Goal: Navigation & Orientation: Find specific page/section

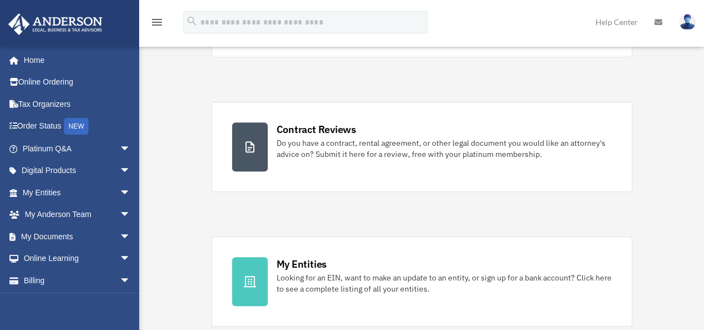
scroll to position [167, 0]
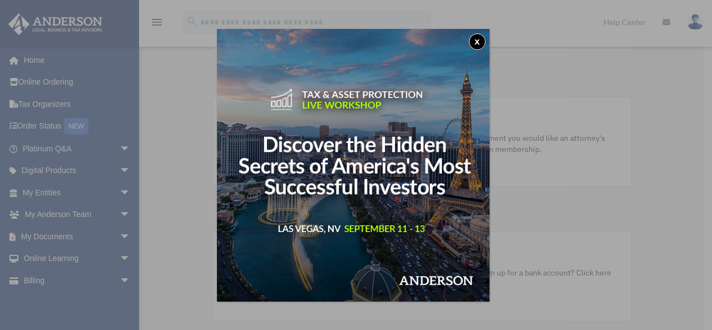
click at [486, 41] on button "x" at bounding box center [477, 41] width 17 height 17
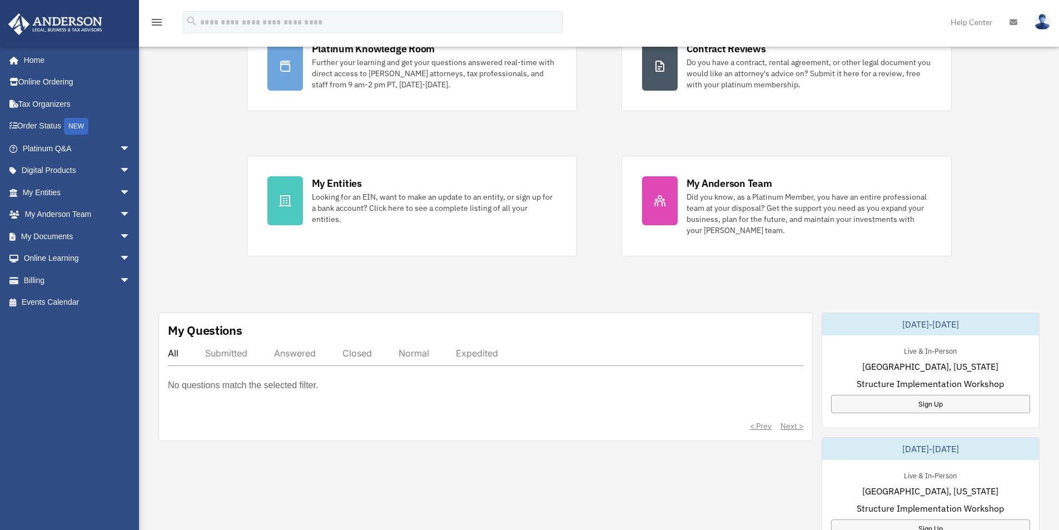
scroll to position [0, 0]
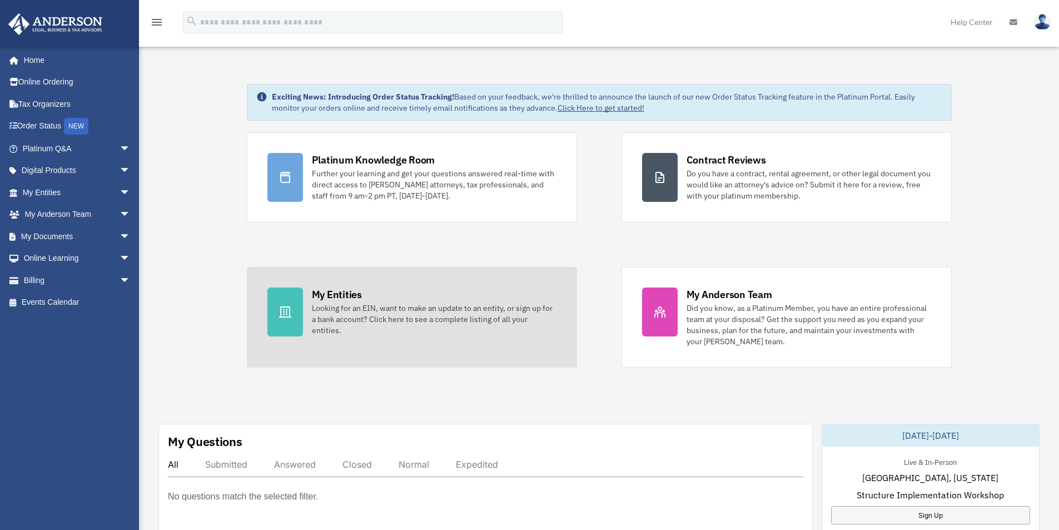
click at [303, 316] on link "My Entities Looking for an EIN, want to make an update to an entity, or sign up…" at bounding box center [412, 317] width 330 height 101
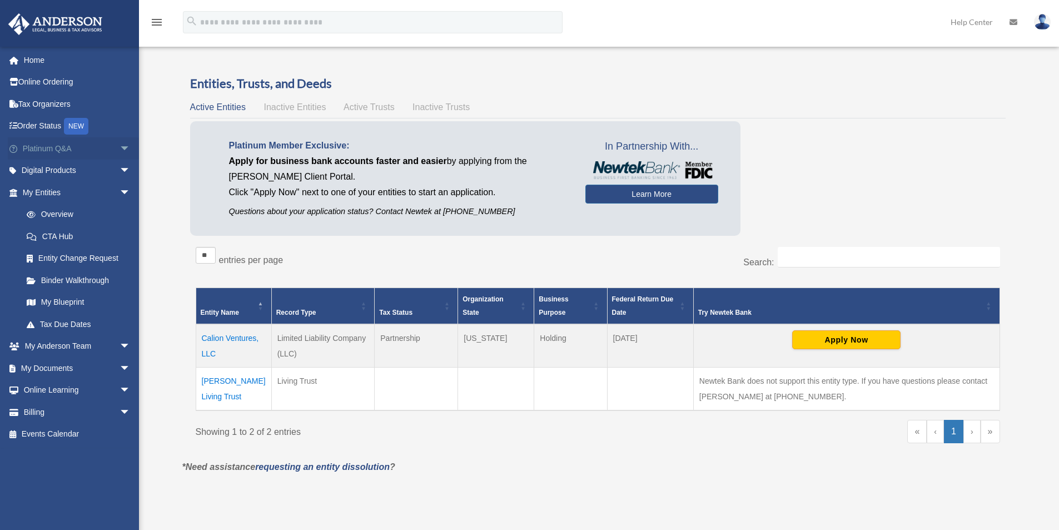
click at [120, 145] on span "arrow_drop_down" at bounding box center [131, 148] width 22 height 23
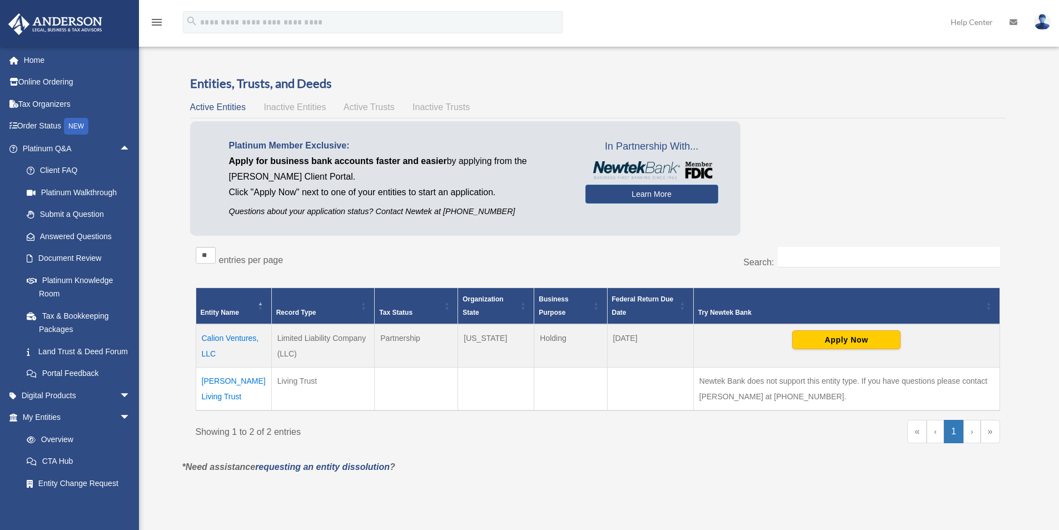
click at [307, 108] on span "Inactive Entities" at bounding box center [295, 106] width 62 height 9
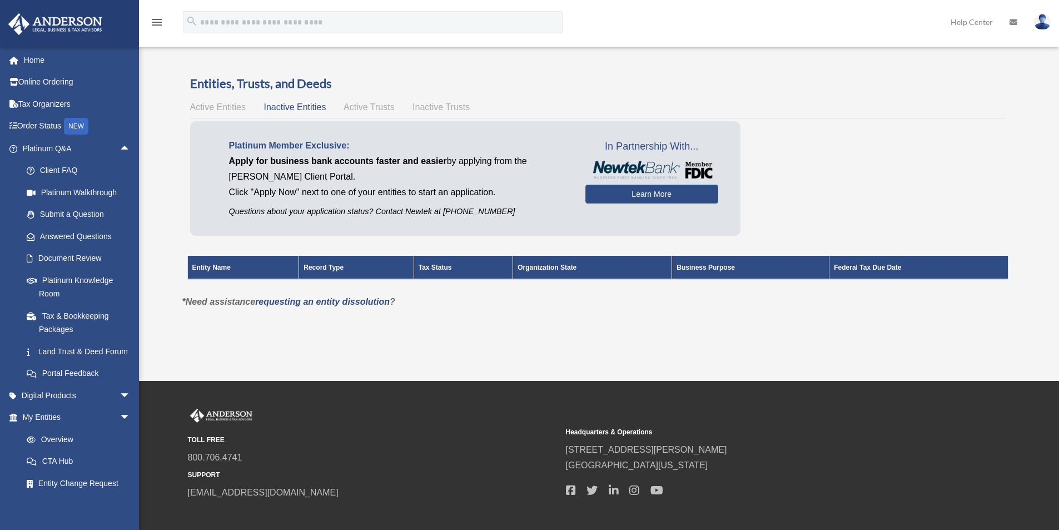
click at [353, 111] on span "Active Trusts" at bounding box center [369, 106] width 51 height 9
click at [220, 107] on span "Active Entities" at bounding box center [218, 106] width 56 height 9
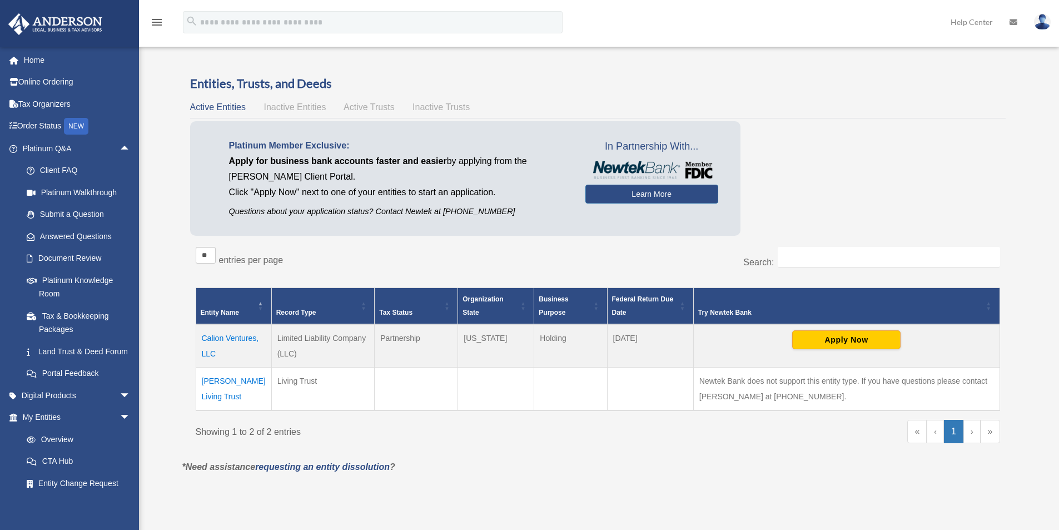
click at [244, 382] on td "Courville Living Trust" at bounding box center [234, 389] width 76 height 43
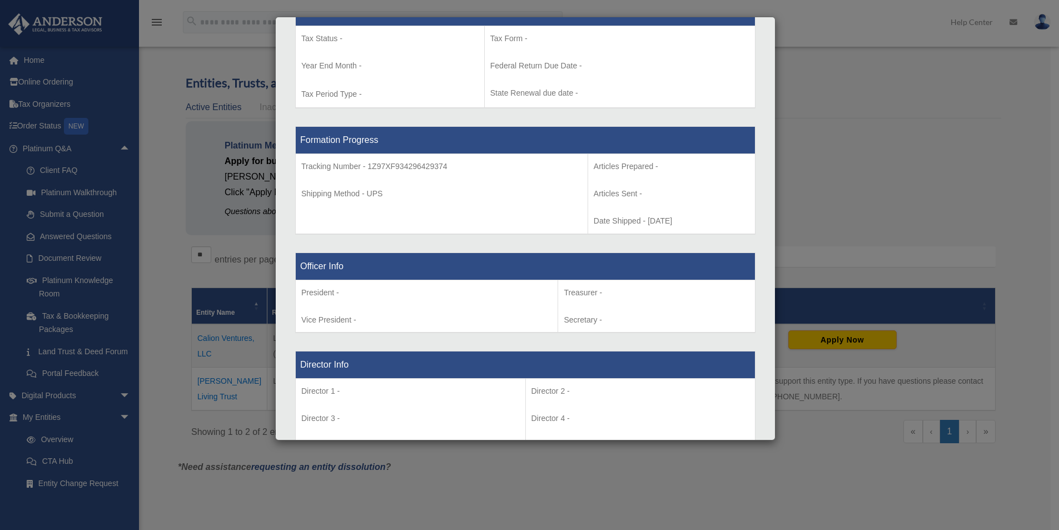
scroll to position [501, 0]
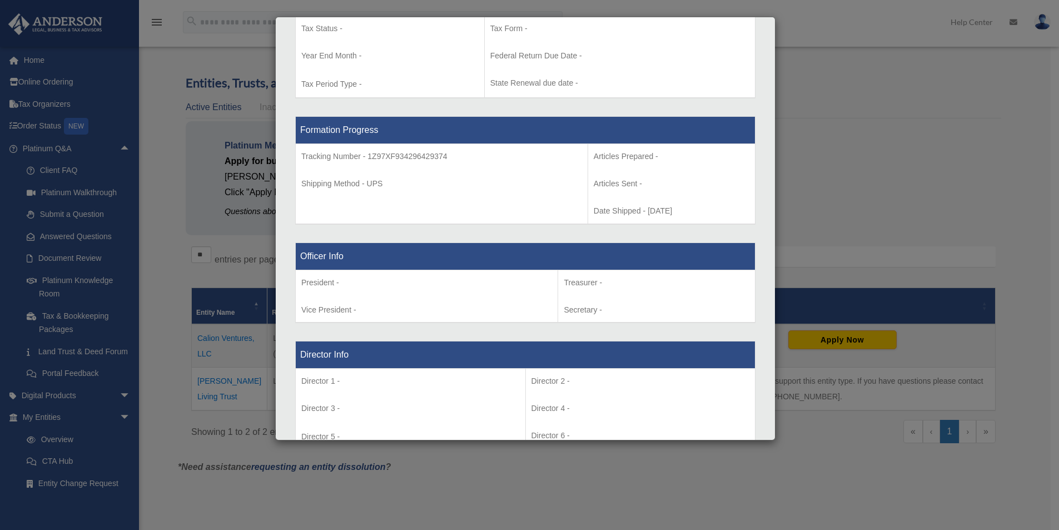
click at [299, 499] on div "Details × Articles Sent Organizational Date" at bounding box center [529, 265] width 1059 height 530
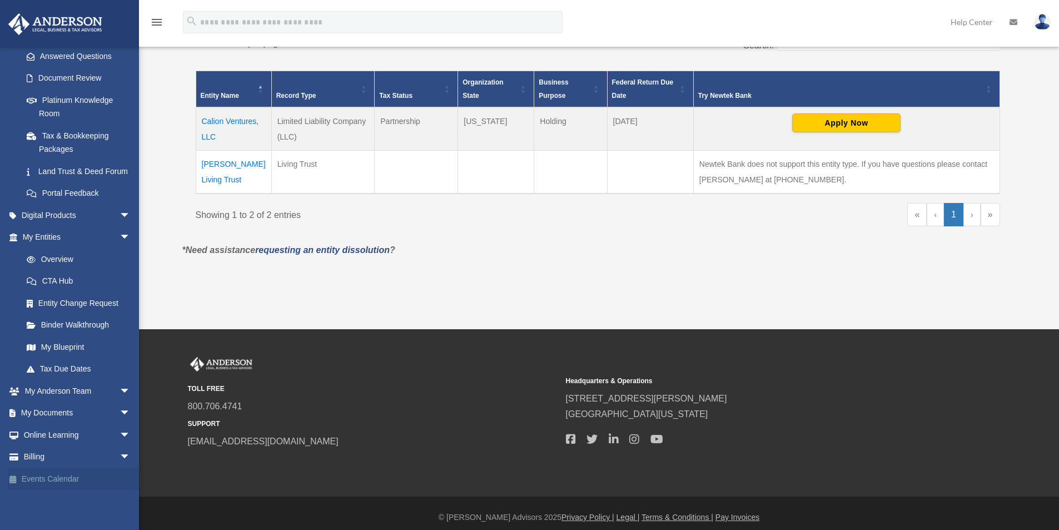
scroll to position [225, 0]
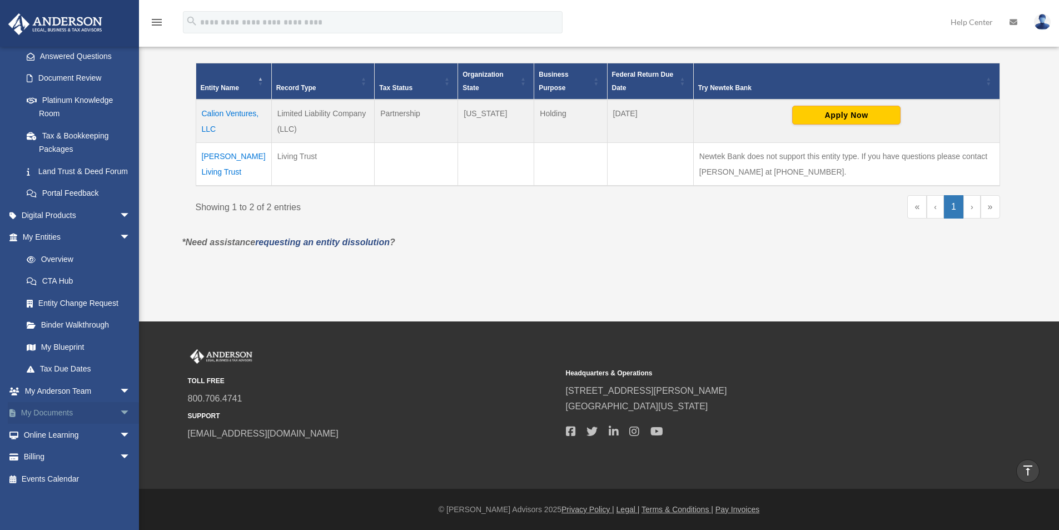
click at [120, 418] on span "arrow_drop_down" at bounding box center [131, 413] width 22 height 23
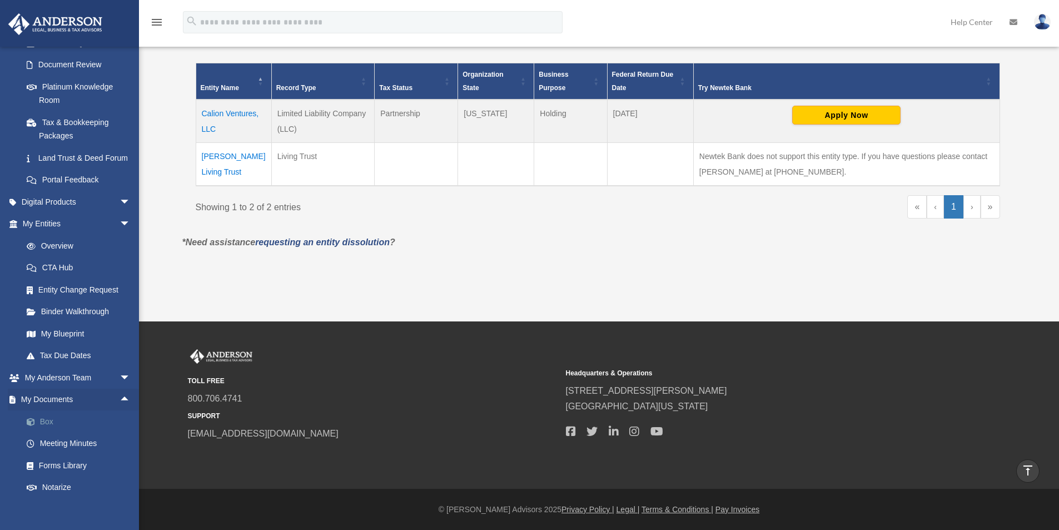
click at [47, 433] on link "Box" at bounding box center [82, 421] width 132 height 22
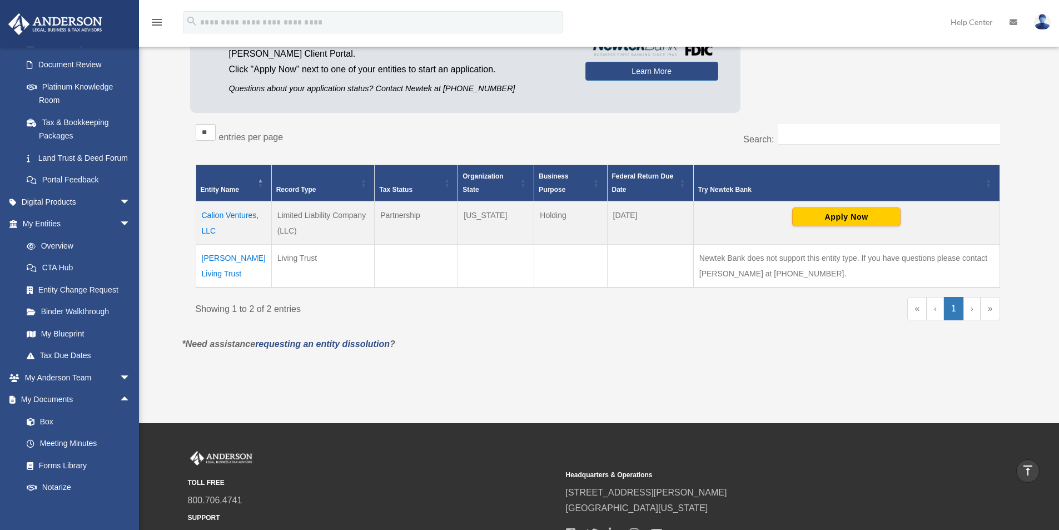
scroll to position [0, 0]
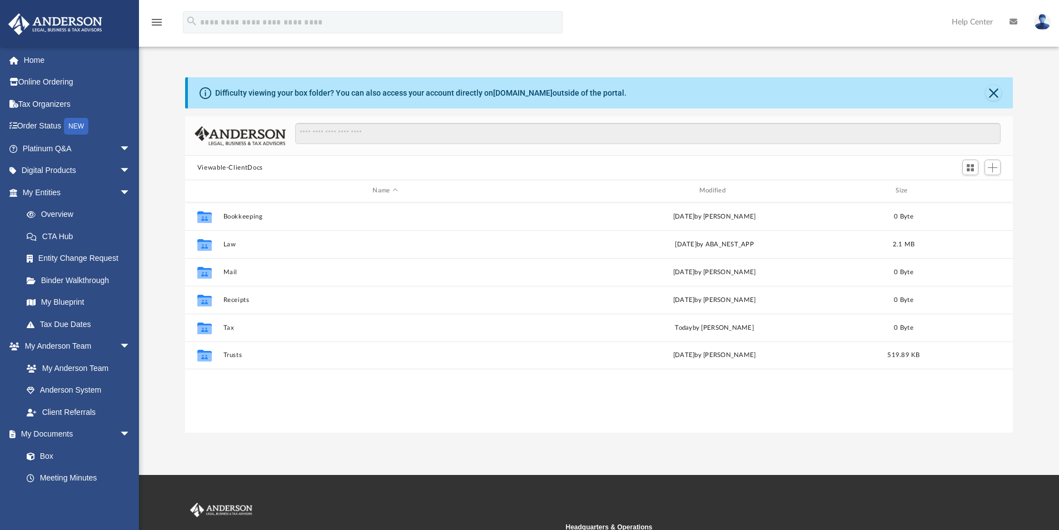
scroll to position [245, 820]
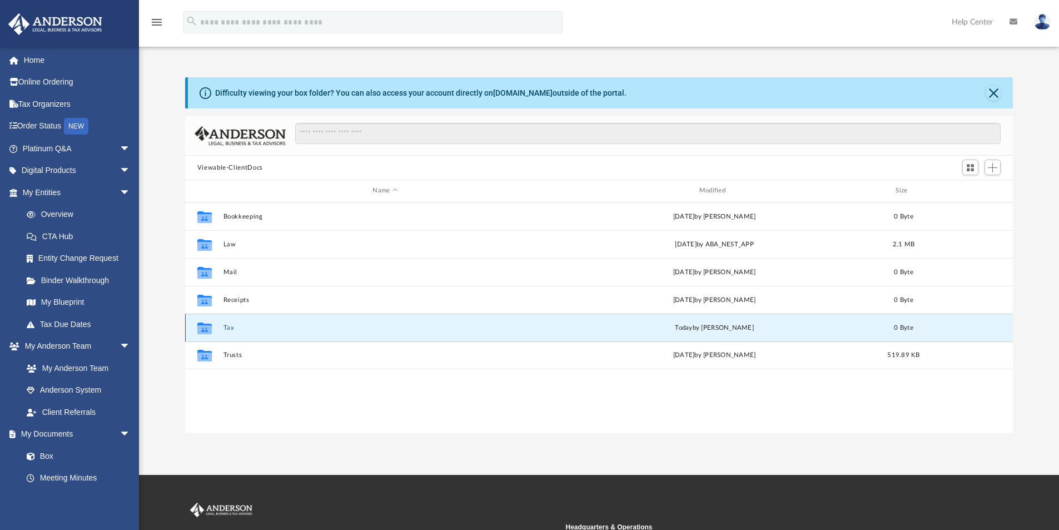
click at [225, 328] on button "Tax" at bounding box center [385, 327] width 324 height 7
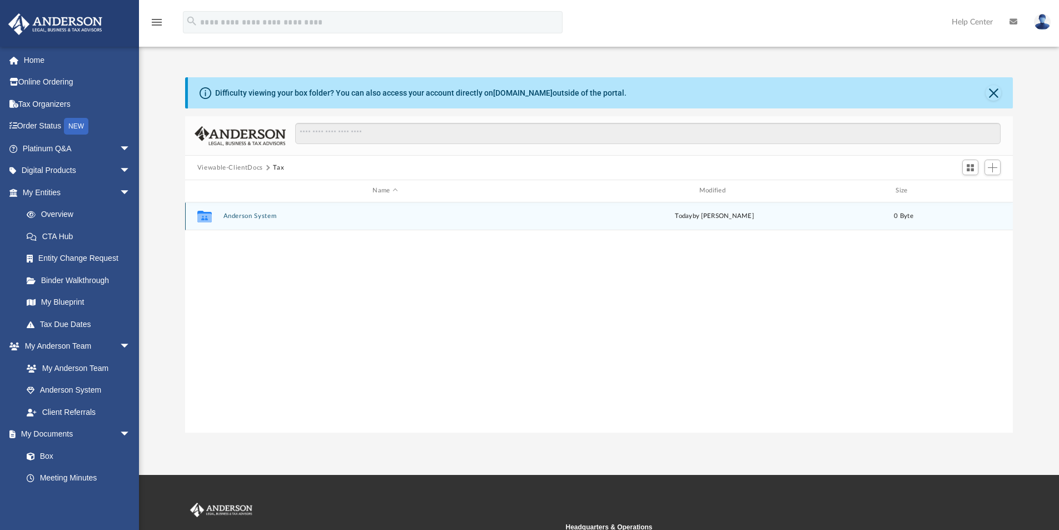
click at [255, 217] on button "Anderson System" at bounding box center [385, 215] width 324 height 7
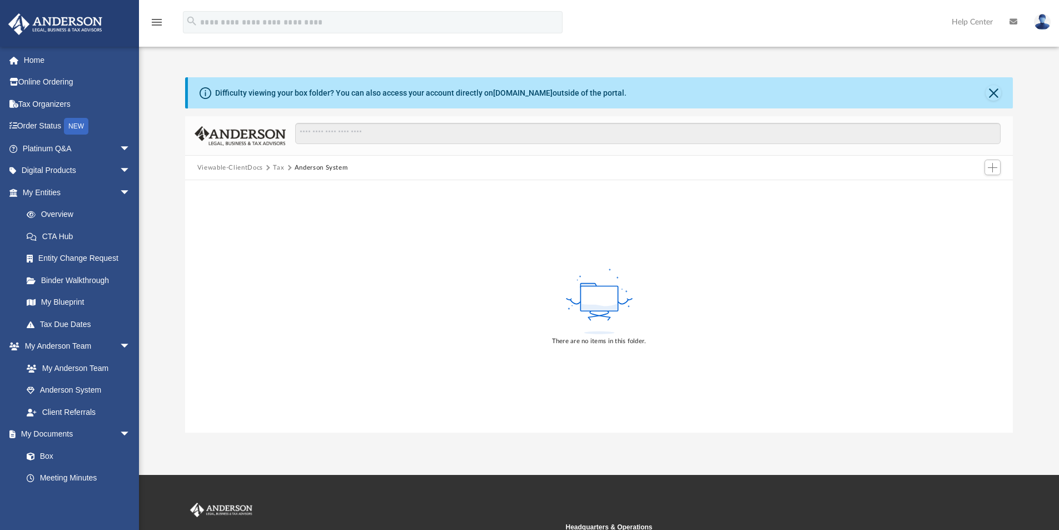
click at [278, 170] on button "Tax" at bounding box center [278, 168] width 11 height 10
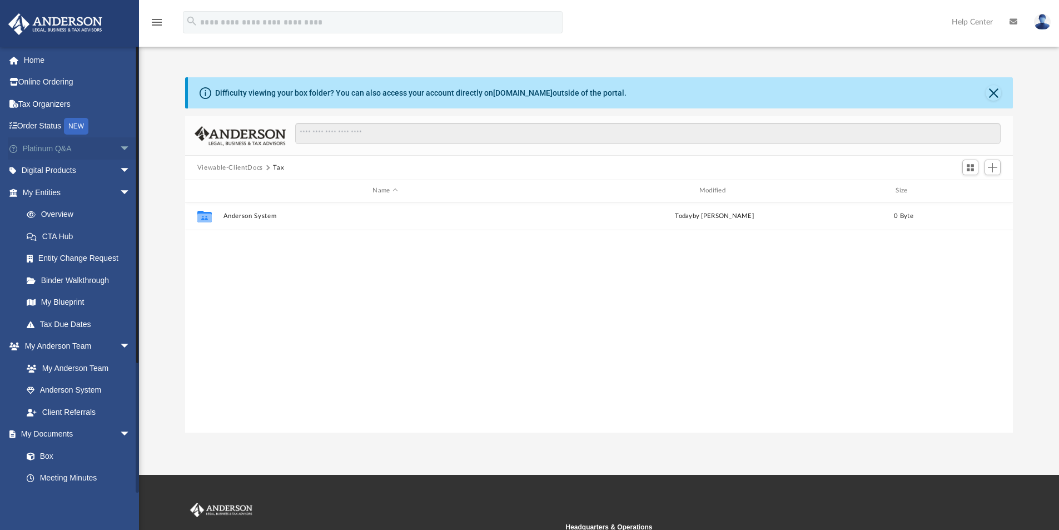
click at [120, 146] on span "arrow_drop_down" at bounding box center [131, 148] width 22 height 23
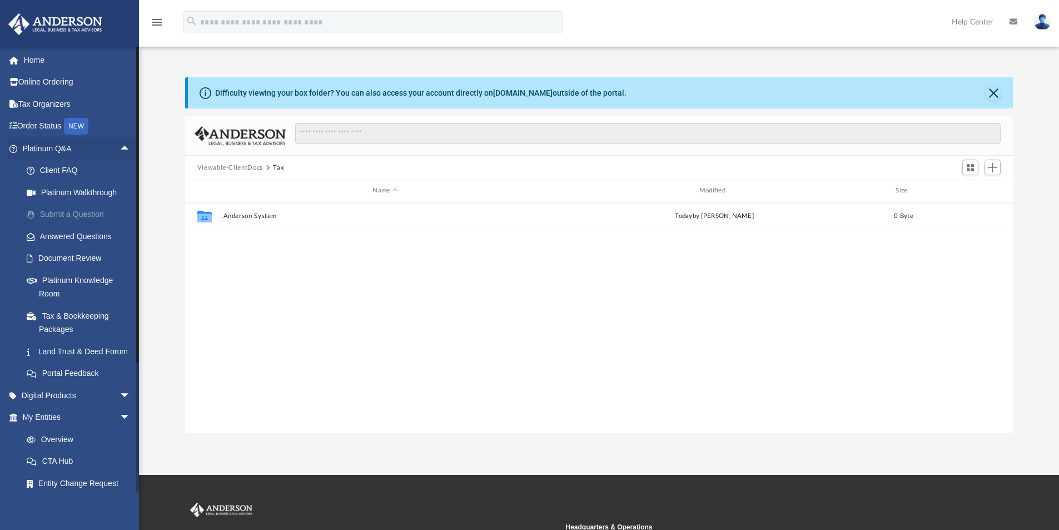
click at [98, 216] on link "Submit a Question" at bounding box center [82, 215] width 132 height 22
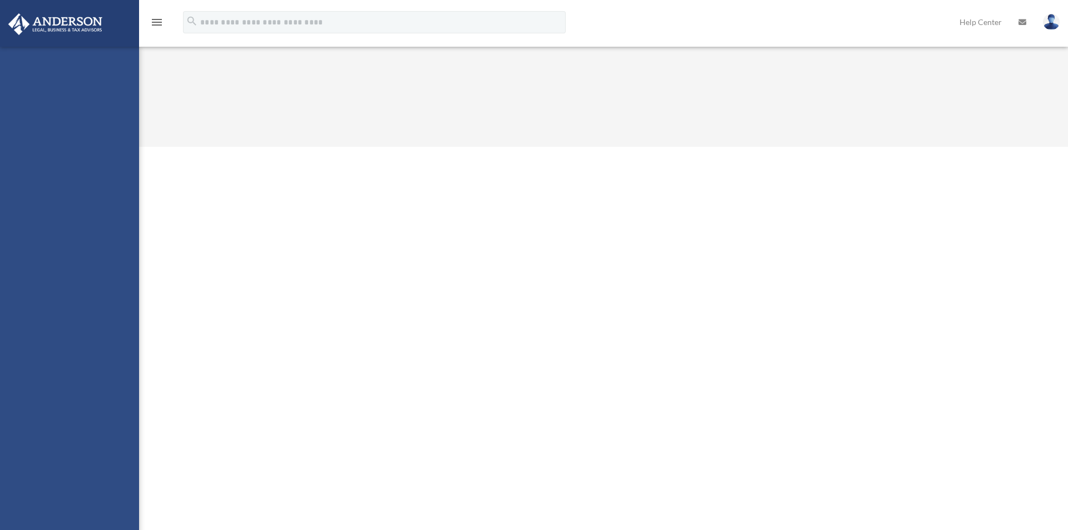
click at [98, 215] on div "[EMAIL_ADDRESS][DOMAIN_NAME] Sign Out [EMAIL_ADDRESS][DOMAIN_NAME] Home Online …" at bounding box center [69, 312] width 139 height 530
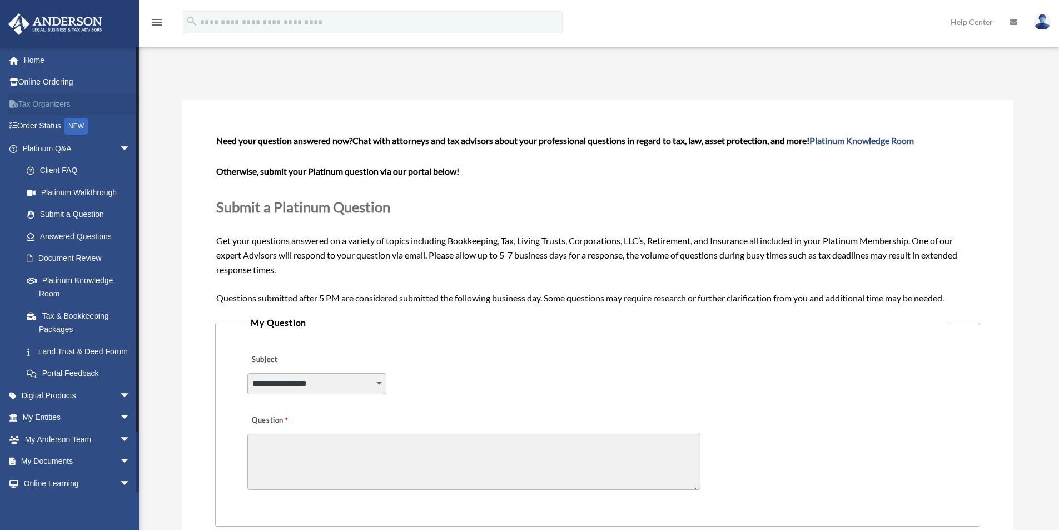
click at [53, 105] on link "Tax Organizers" at bounding box center [78, 104] width 140 height 22
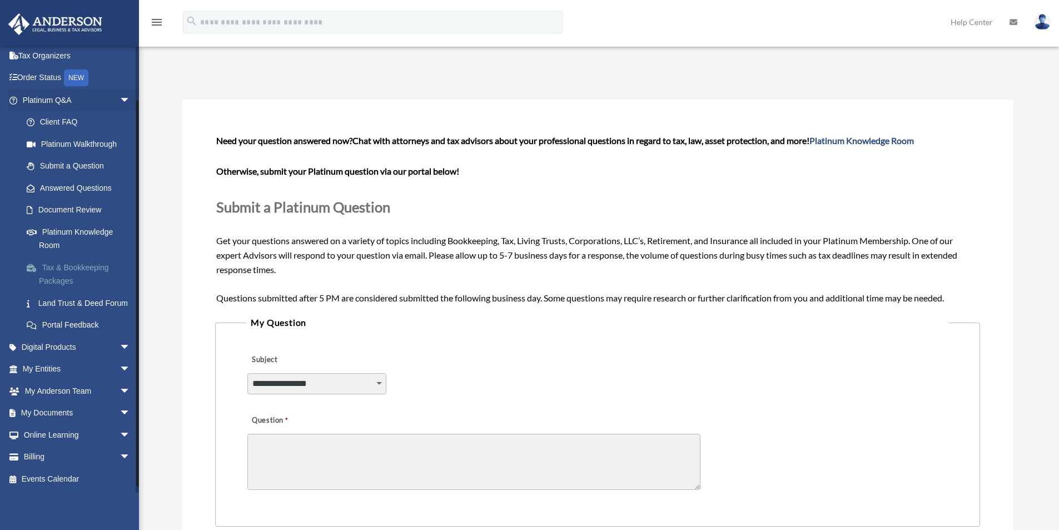
click at [64, 271] on link "Tax & Bookkeeping Packages" at bounding box center [82, 274] width 132 height 36
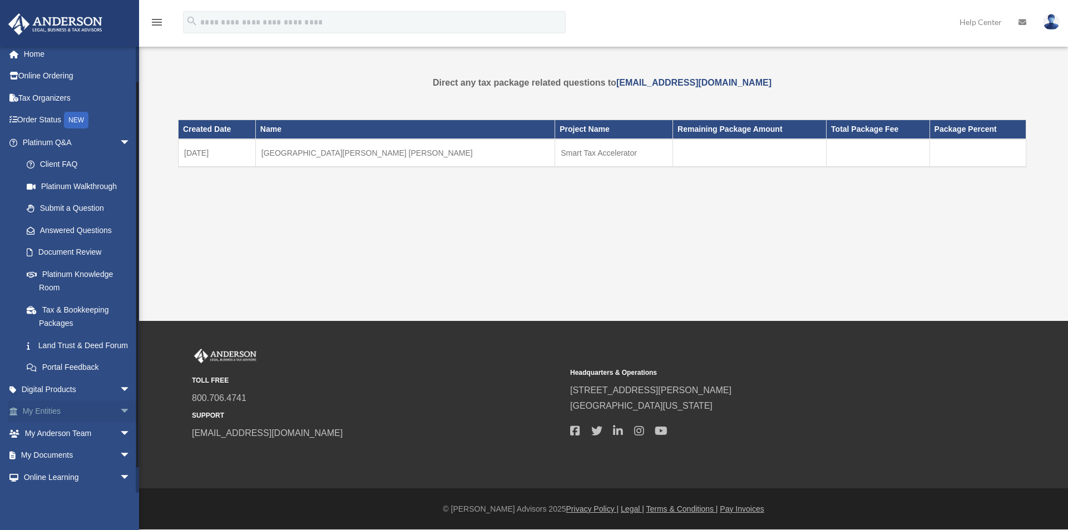
scroll to position [62, 0]
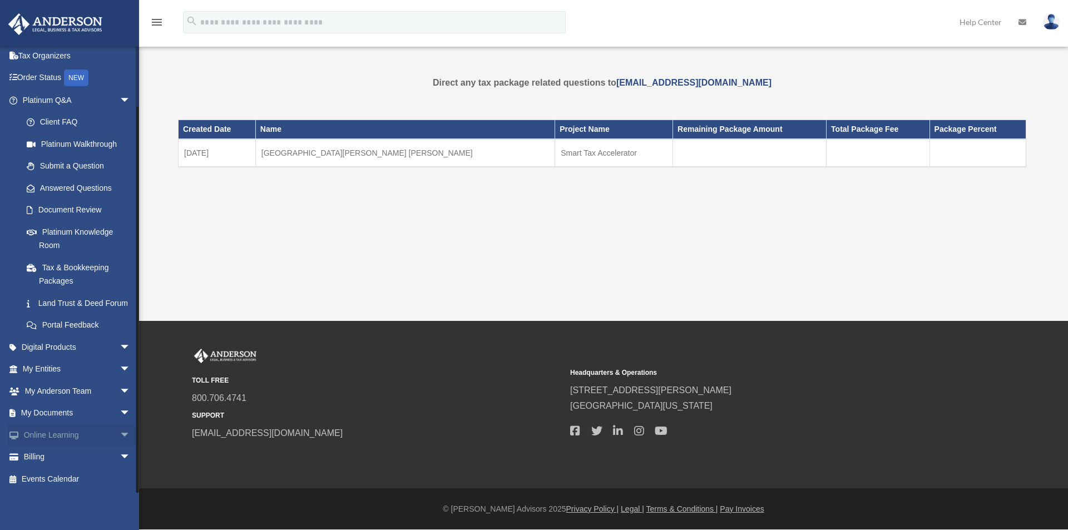
click at [120, 434] on span "arrow_drop_down" at bounding box center [131, 435] width 22 height 23
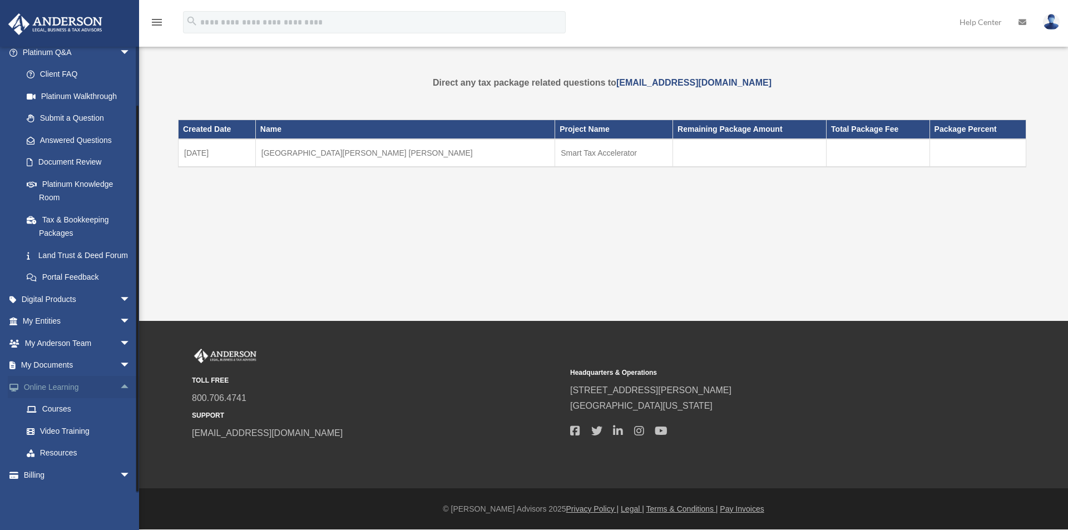
scroll to position [128, 0]
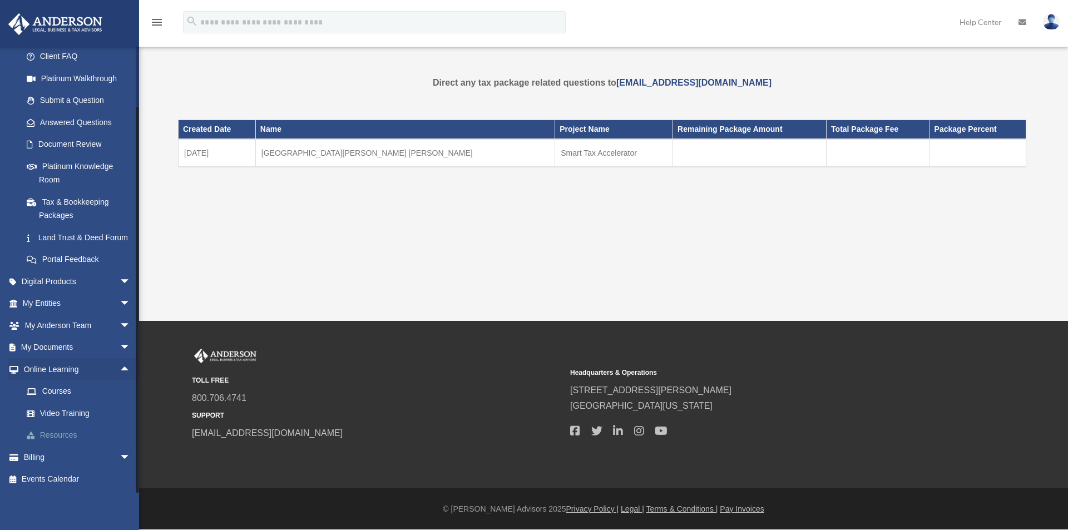
click at [77, 437] on link "Resources" at bounding box center [82, 435] width 132 height 22
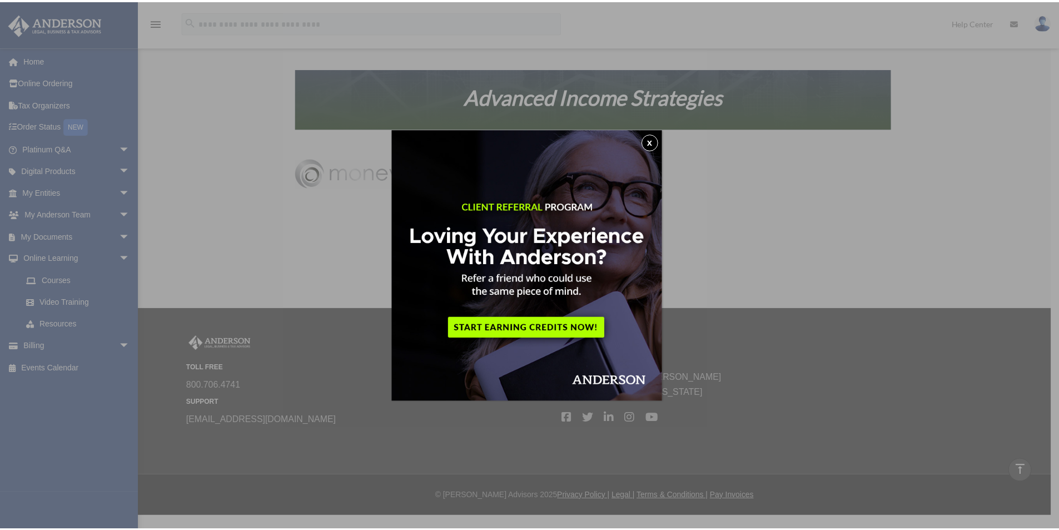
scroll to position [654, 0]
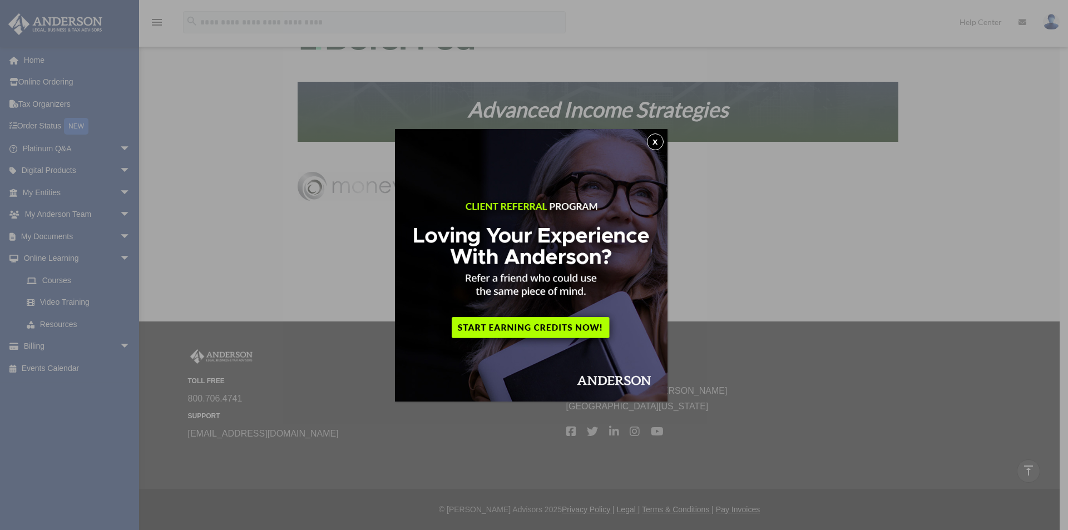
click at [659, 140] on button "x" at bounding box center [655, 141] width 17 height 17
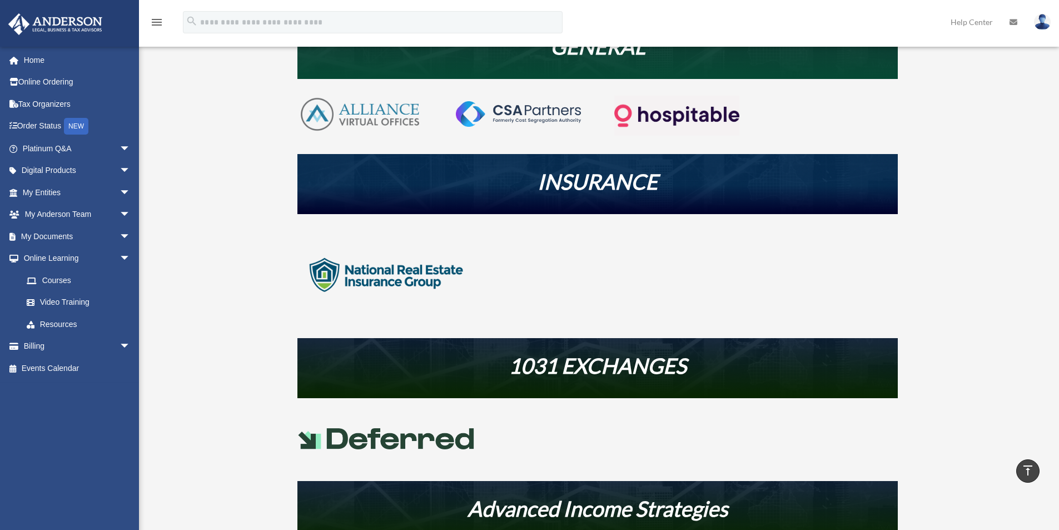
scroll to position [0, 0]
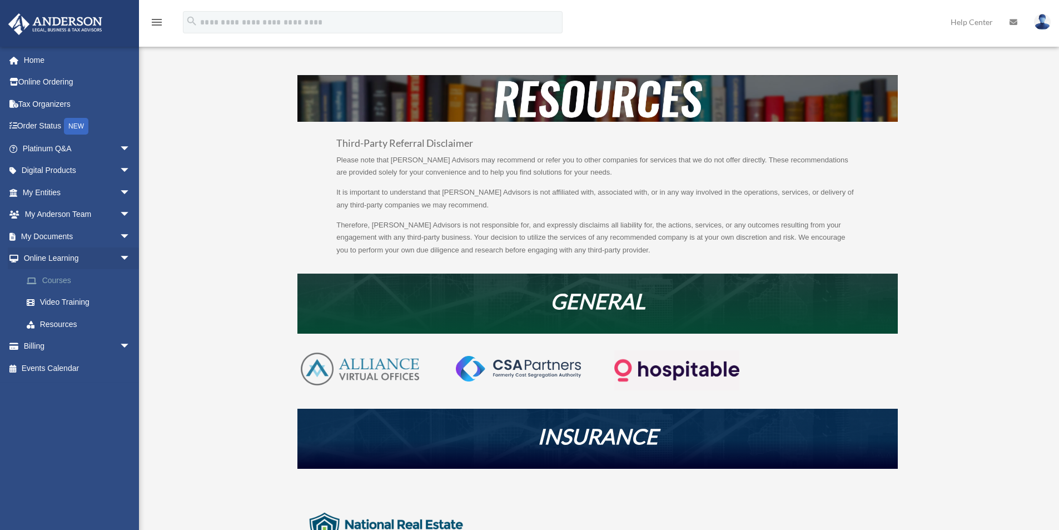
click at [67, 279] on link "Courses" at bounding box center [82, 280] width 132 height 22
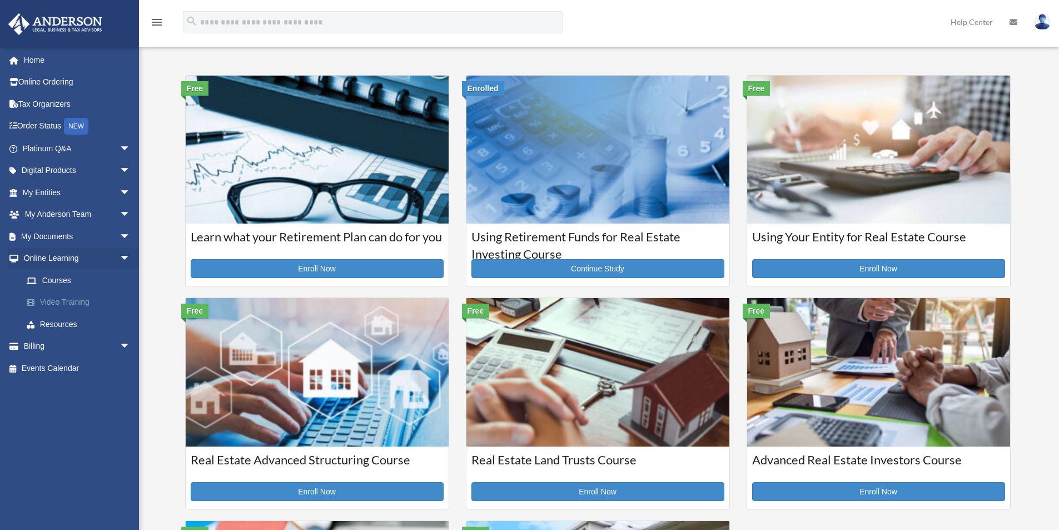
click at [65, 305] on link "Video Training" at bounding box center [82, 302] width 132 height 22
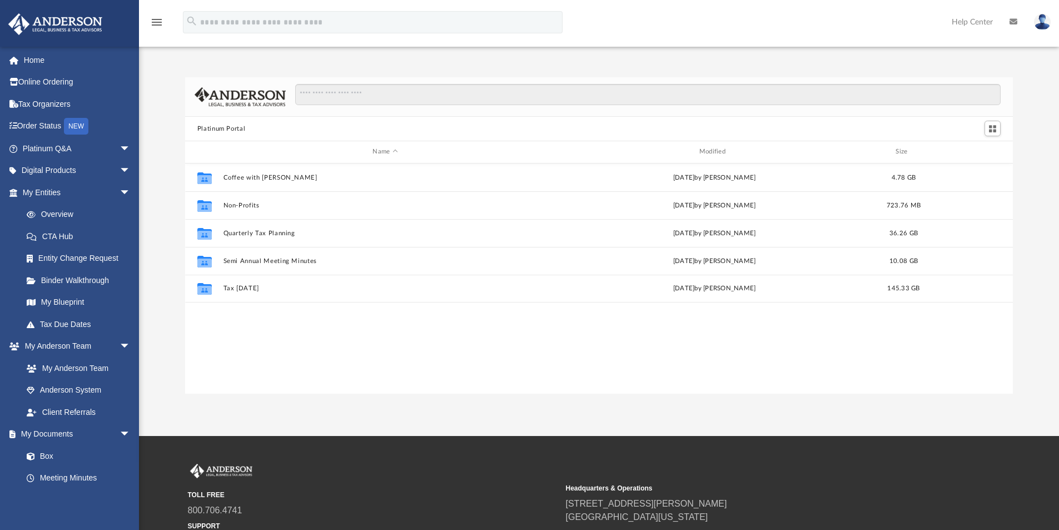
scroll to position [245, 820]
click at [102, 369] on link "My Anderson Team" at bounding box center [82, 368] width 132 height 22
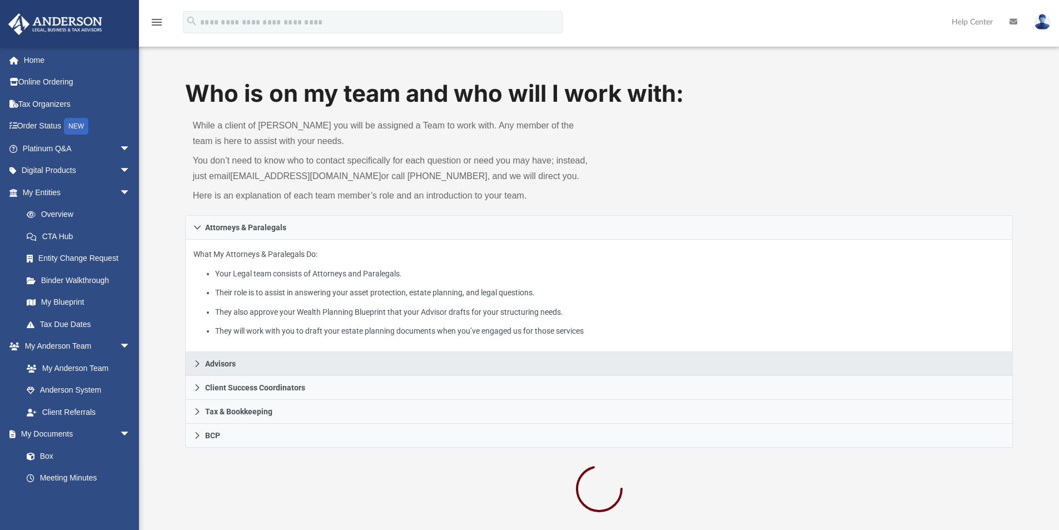
scroll to position [222, 0]
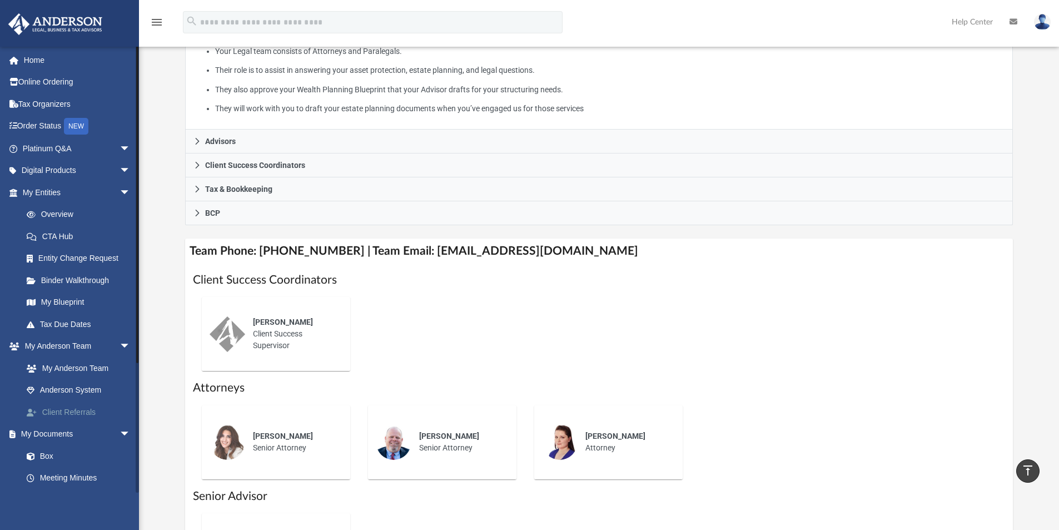
click at [88, 409] on link "Client Referrals" at bounding box center [82, 412] width 132 height 22
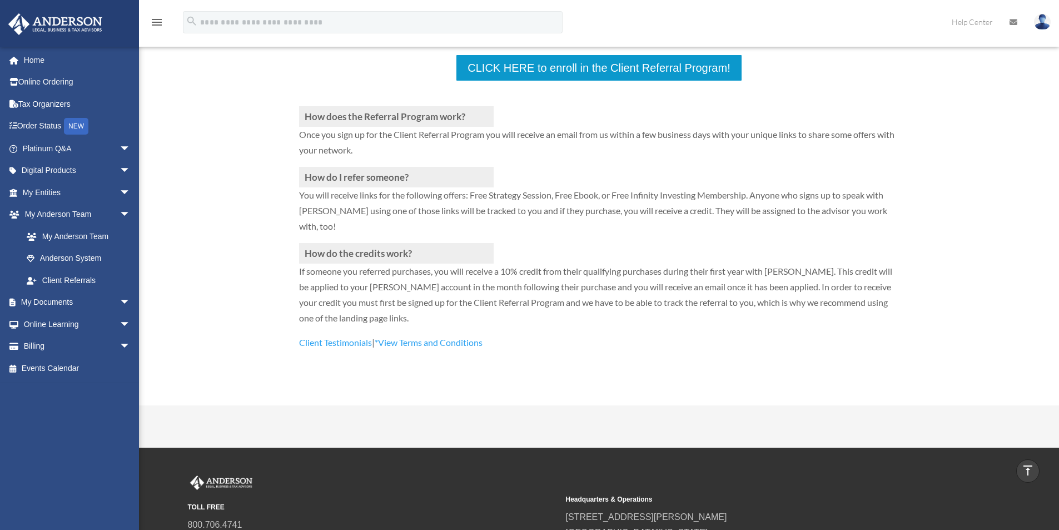
scroll to position [167, 0]
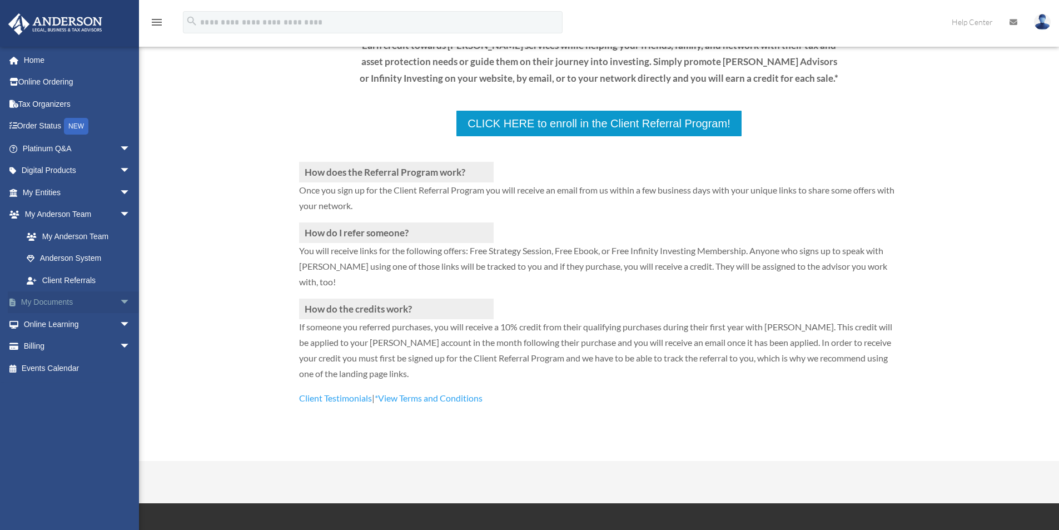
click at [106, 303] on link "My Documents arrow_drop_down" at bounding box center [78, 302] width 140 height 22
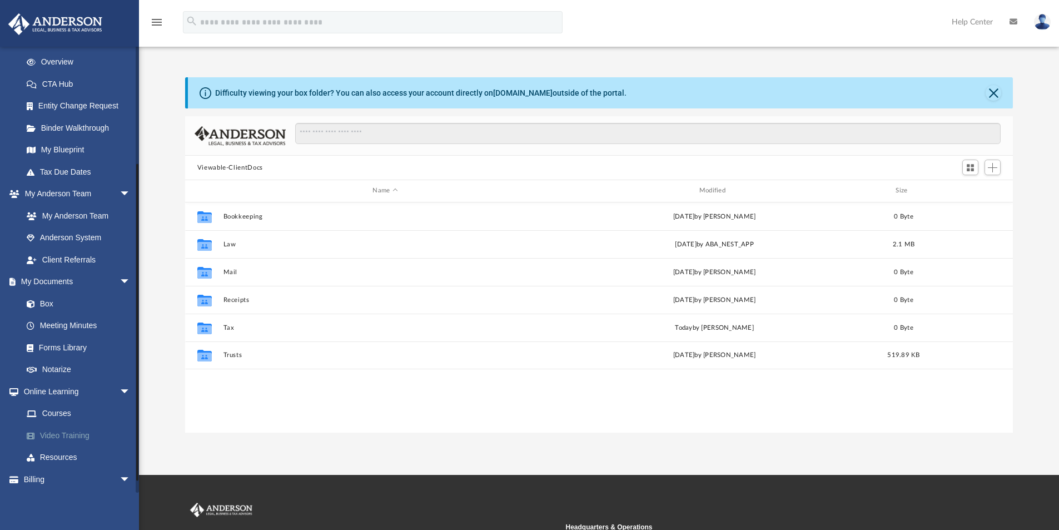
scroll to position [167, 0]
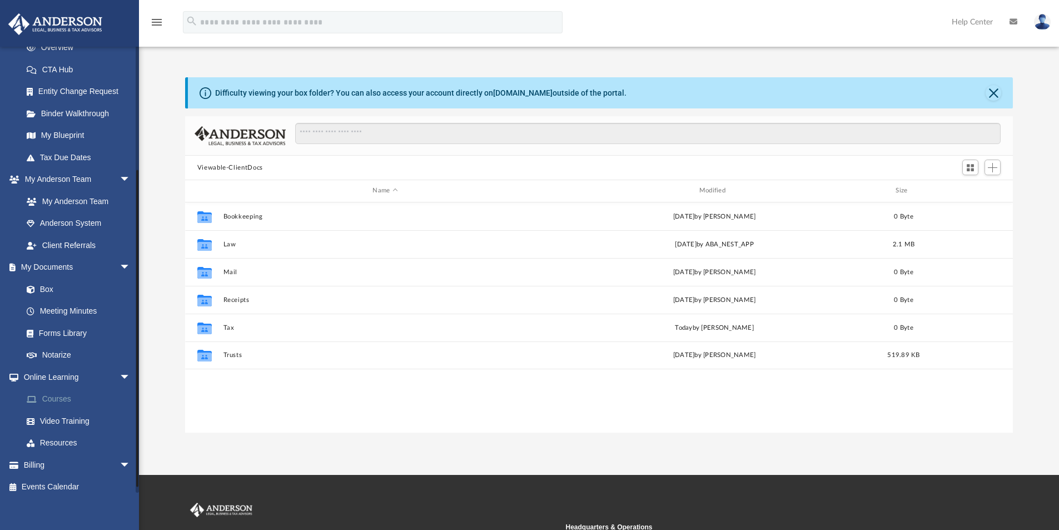
click at [63, 402] on link "Courses" at bounding box center [82, 399] width 132 height 22
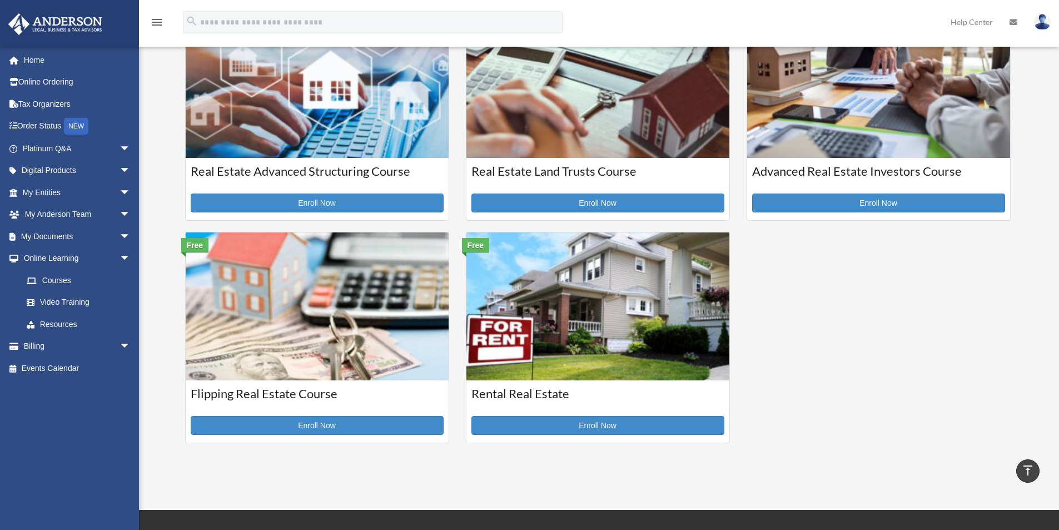
scroll to position [278, 0]
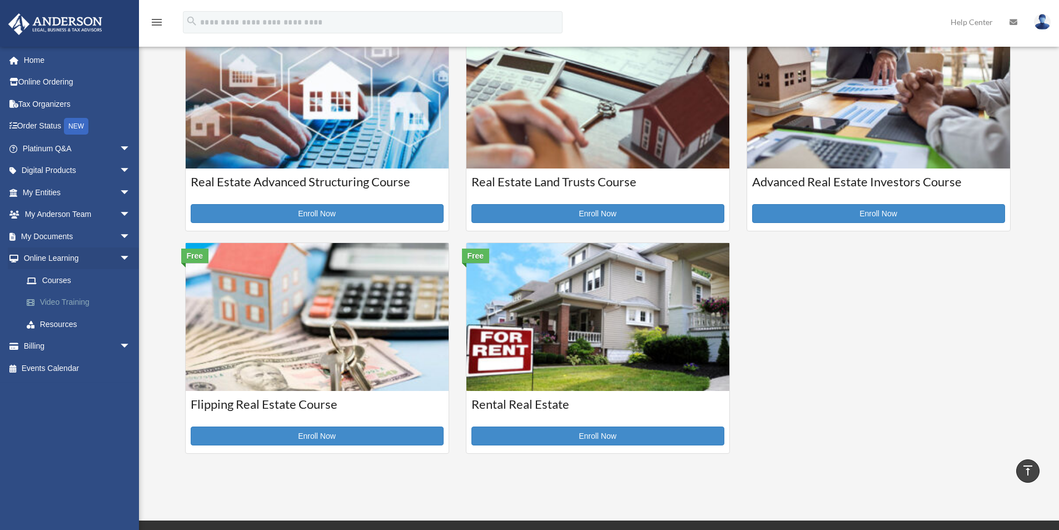
click at [81, 296] on link "Video Training" at bounding box center [82, 302] width 132 height 22
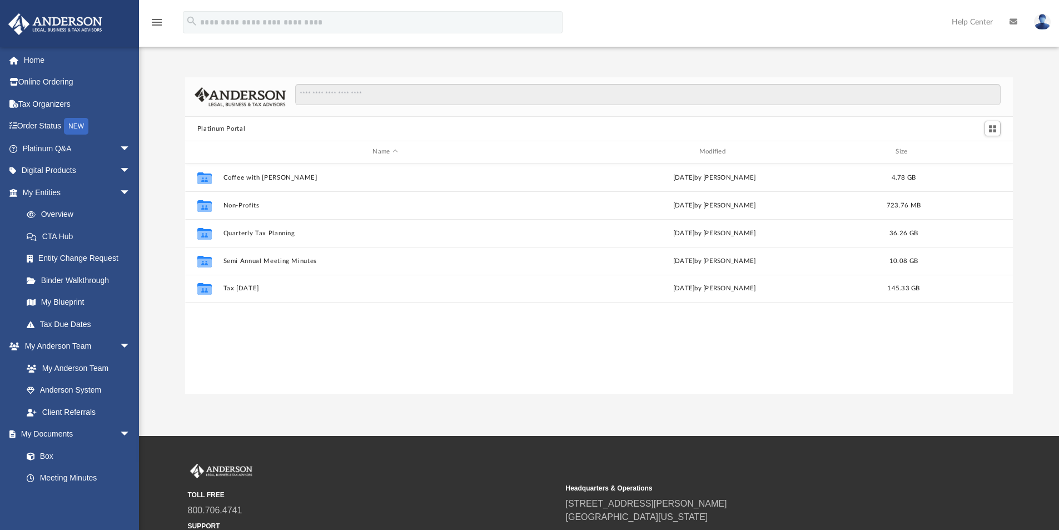
scroll to position [245, 820]
click at [94, 390] on link "Anderson System" at bounding box center [82, 390] width 132 height 22
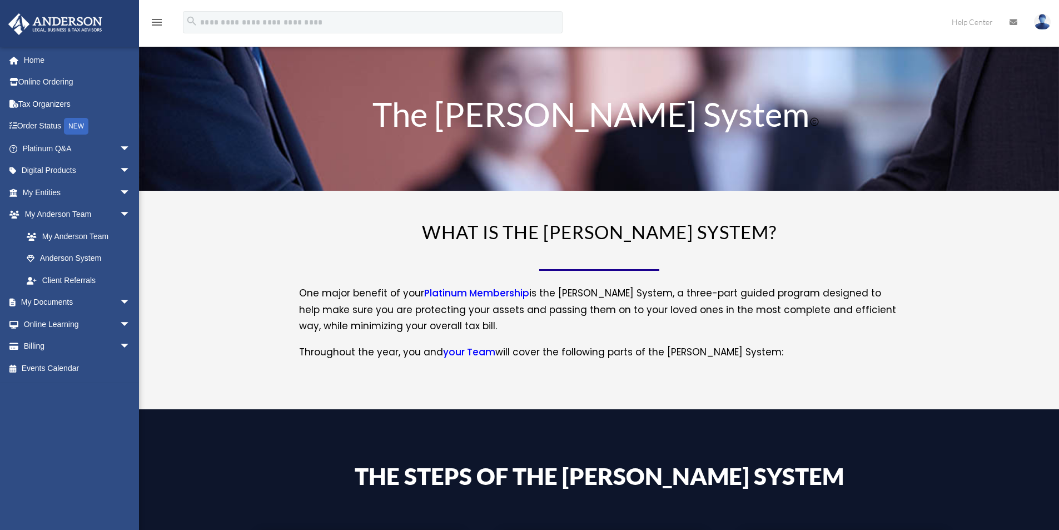
drag, startPoint x: 0, startPoint y: 0, endPoint x: 84, endPoint y: 414, distance: 422.8
click at [84, 414] on div "courvillejocelyn@gmail.com Sign Out courvillejocelyn@gmail.com Home Online Orde…" at bounding box center [73, 269] width 147 height 447
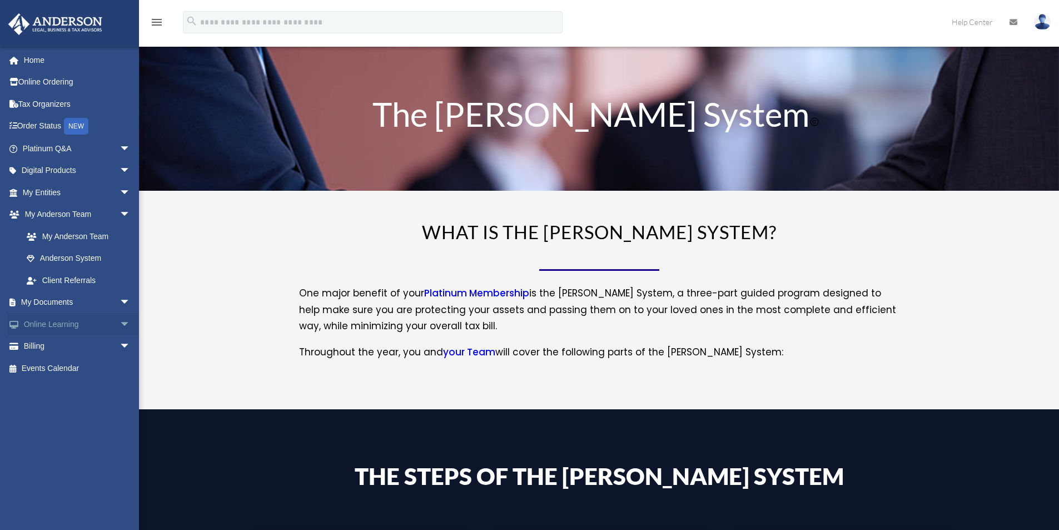
click at [120, 320] on span "arrow_drop_down" at bounding box center [131, 324] width 22 height 23
click at [68, 351] on link "Courses" at bounding box center [82, 346] width 132 height 22
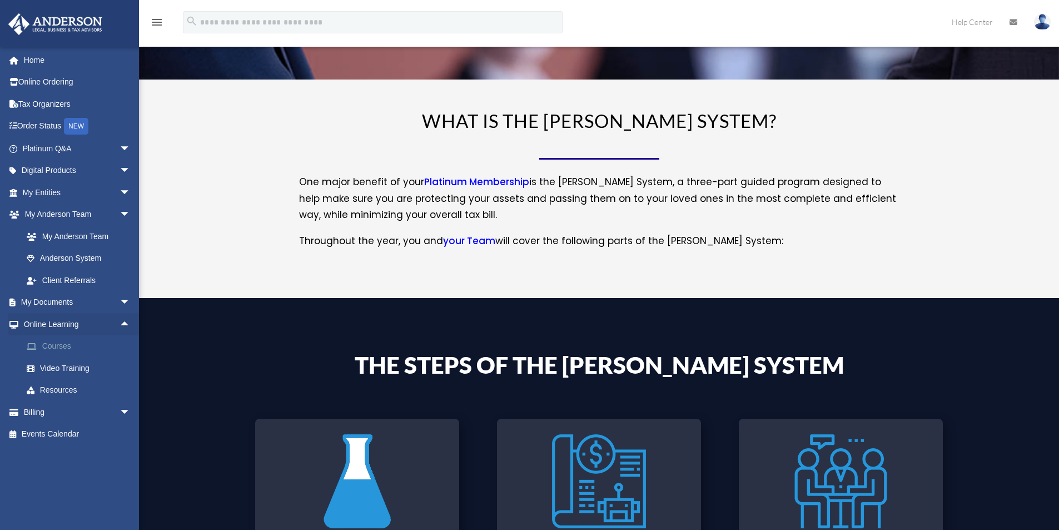
scroll to position [115, 0]
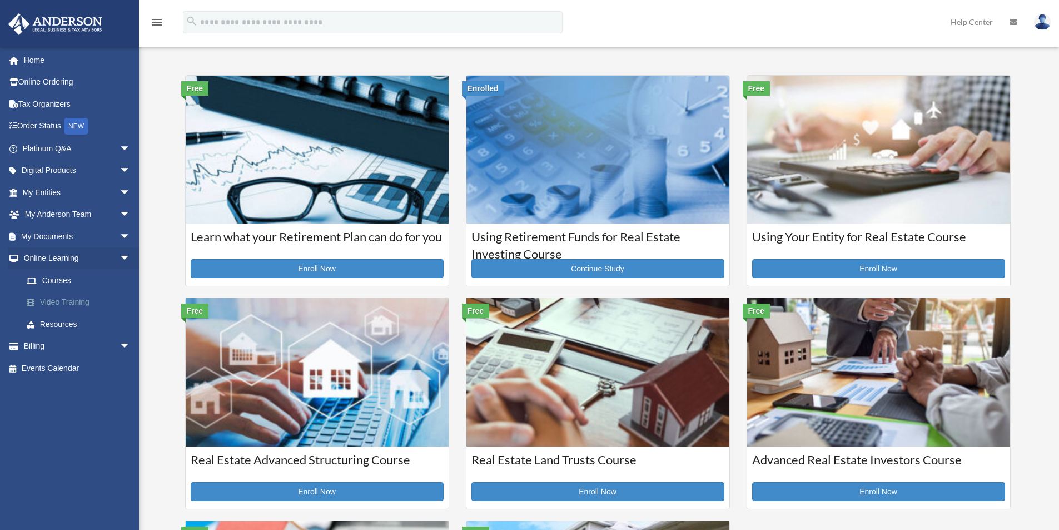
click at [78, 304] on link "Video Training" at bounding box center [82, 302] width 132 height 22
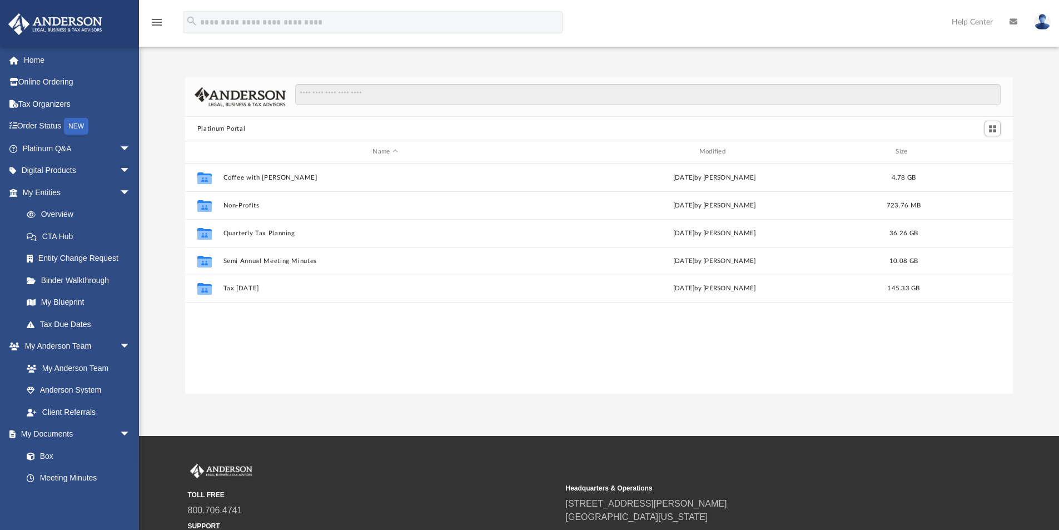
scroll to position [245, 820]
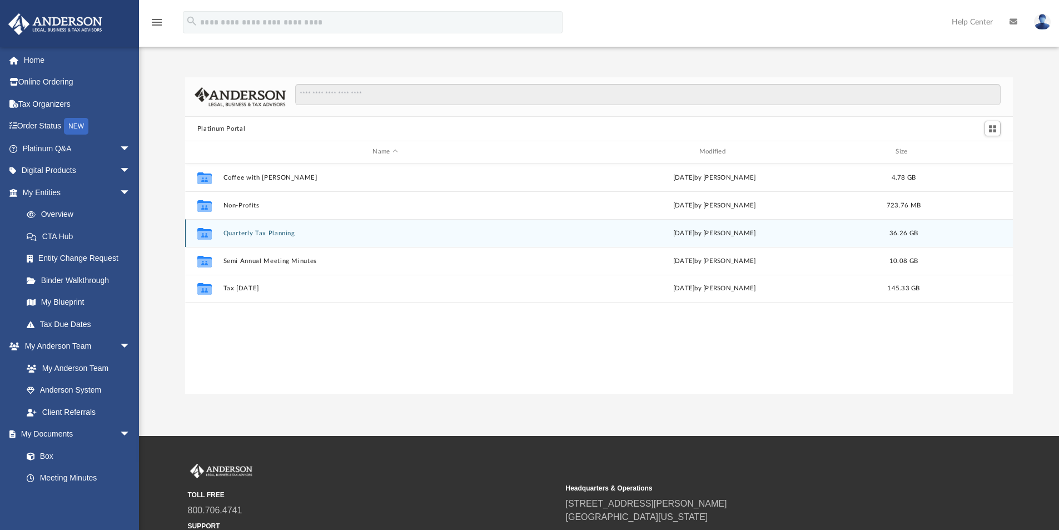
click at [251, 231] on button "Quarterly Tax Planning" at bounding box center [385, 233] width 324 height 7
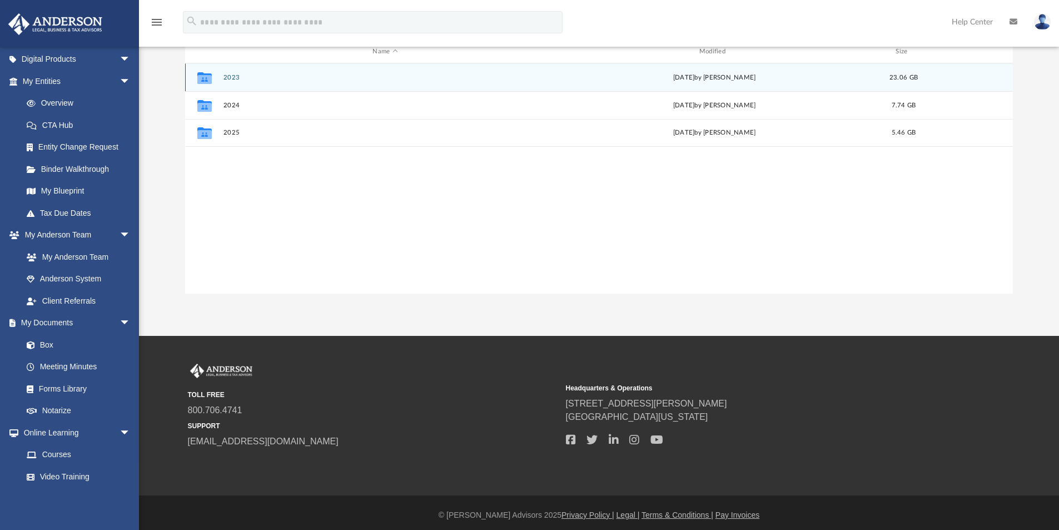
scroll to position [105, 0]
